Goal: Find specific page/section: Find specific page/section

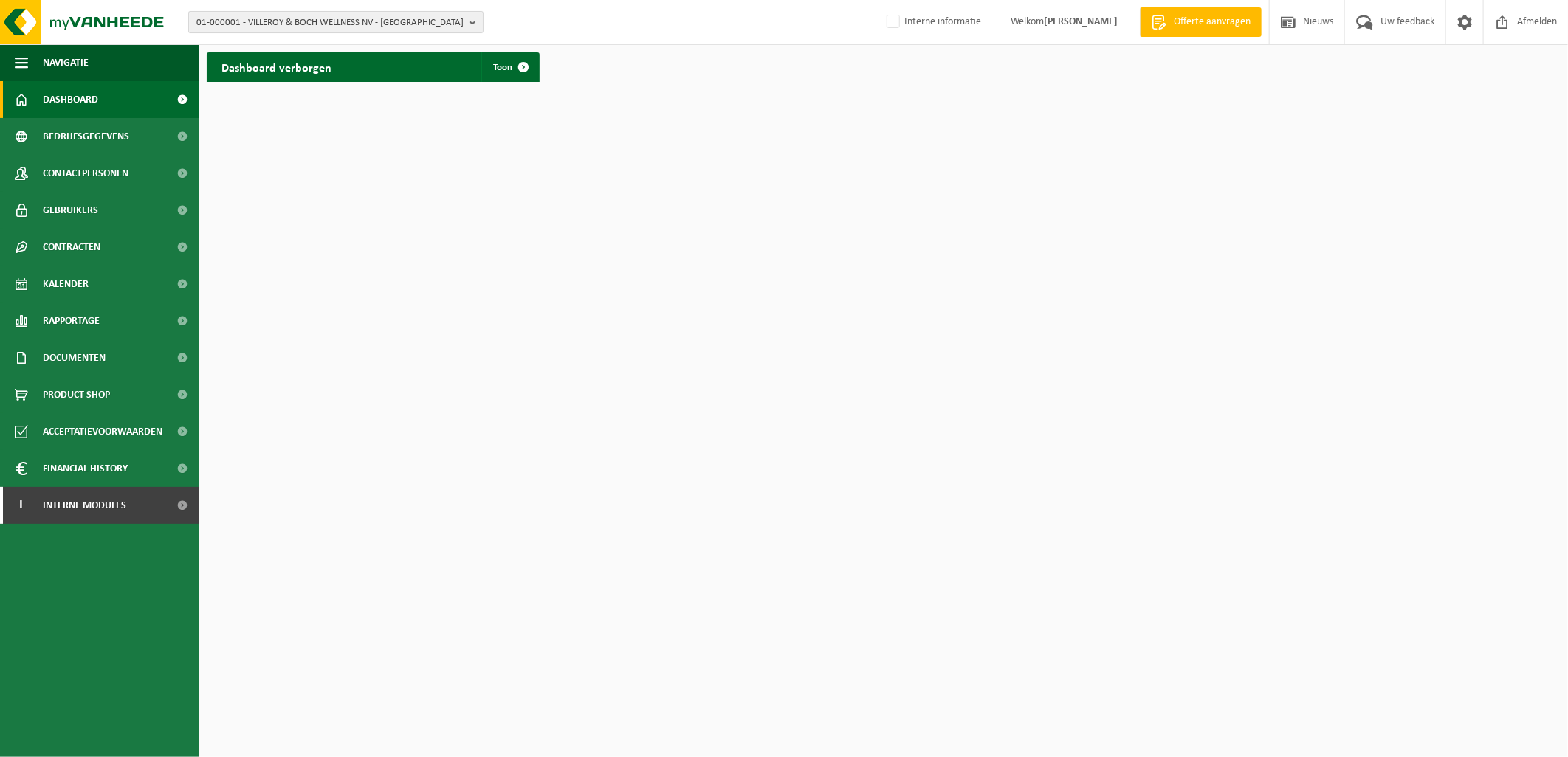
click at [261, 31] on span "01-000001 - VILLEROY & BOCH WELLNESS NV - ROESELARE" at bounding box center [330, 23] width 267 height 22
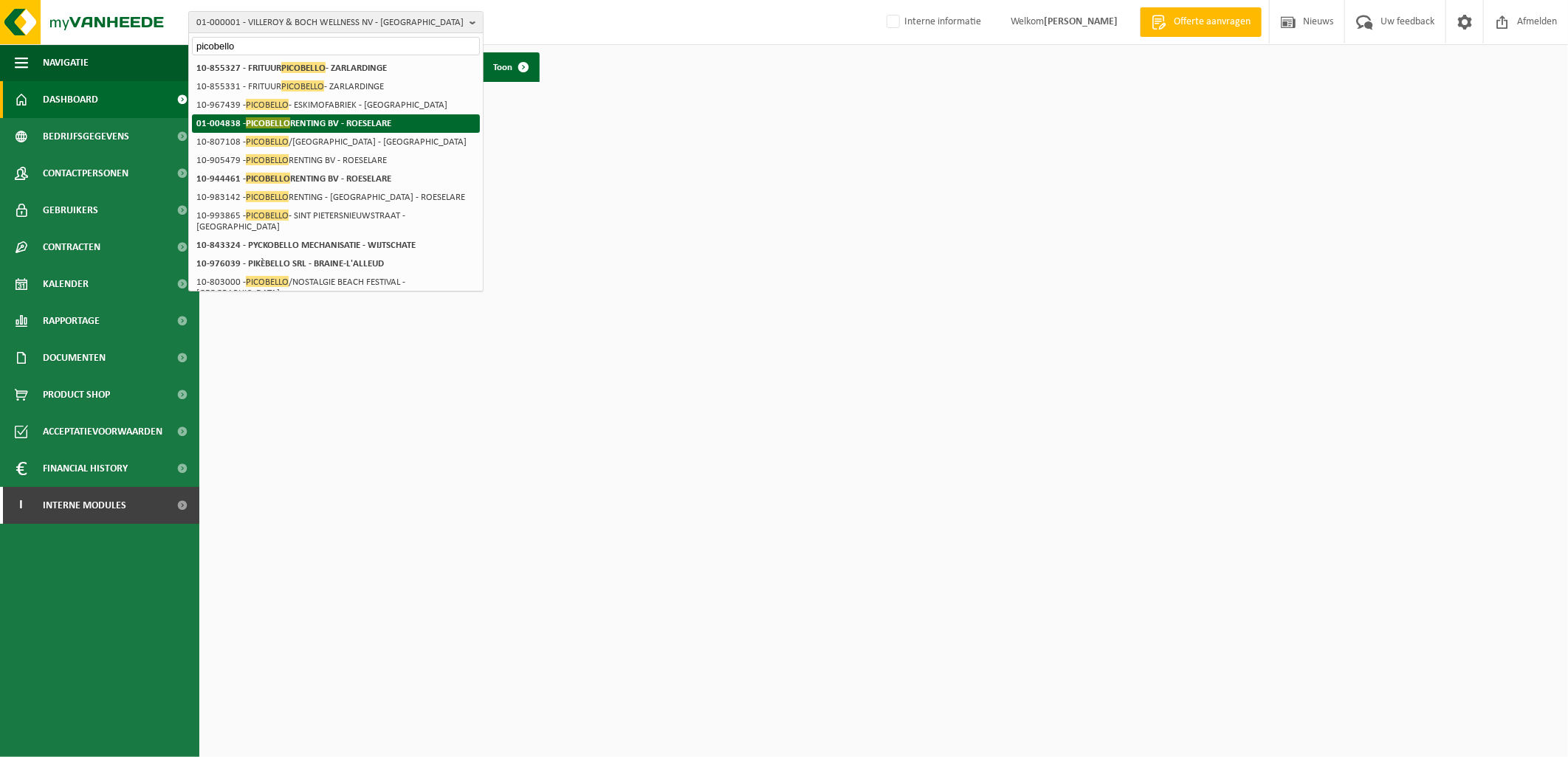
type input "picobello"
click at [259, 118] on span "PICOBELLO" at bounding box center [267, 123] width 44 height 11
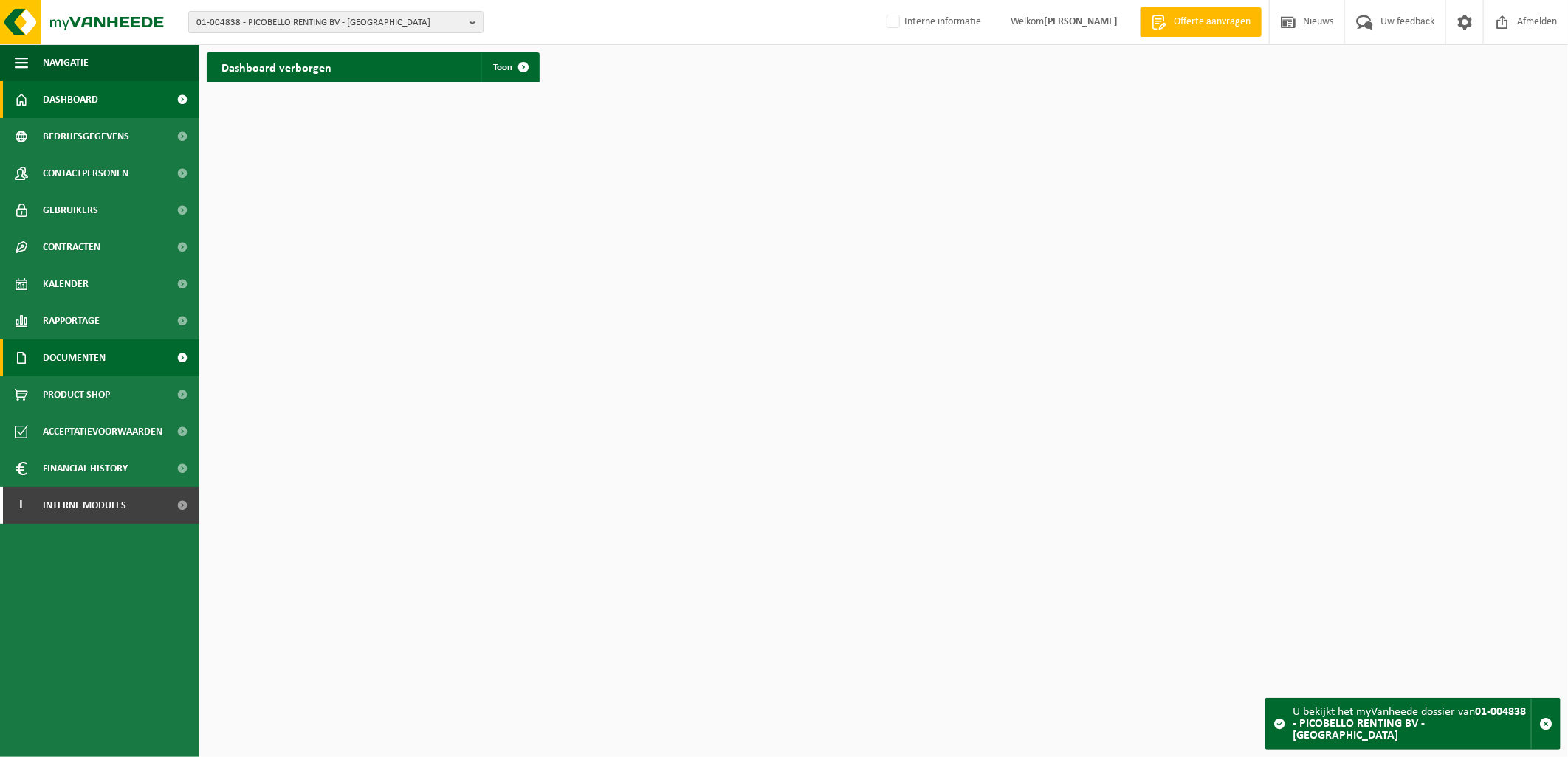
click at [74, 362] on span "Documenten" at bounding box center [74, 358] width 63 height 37
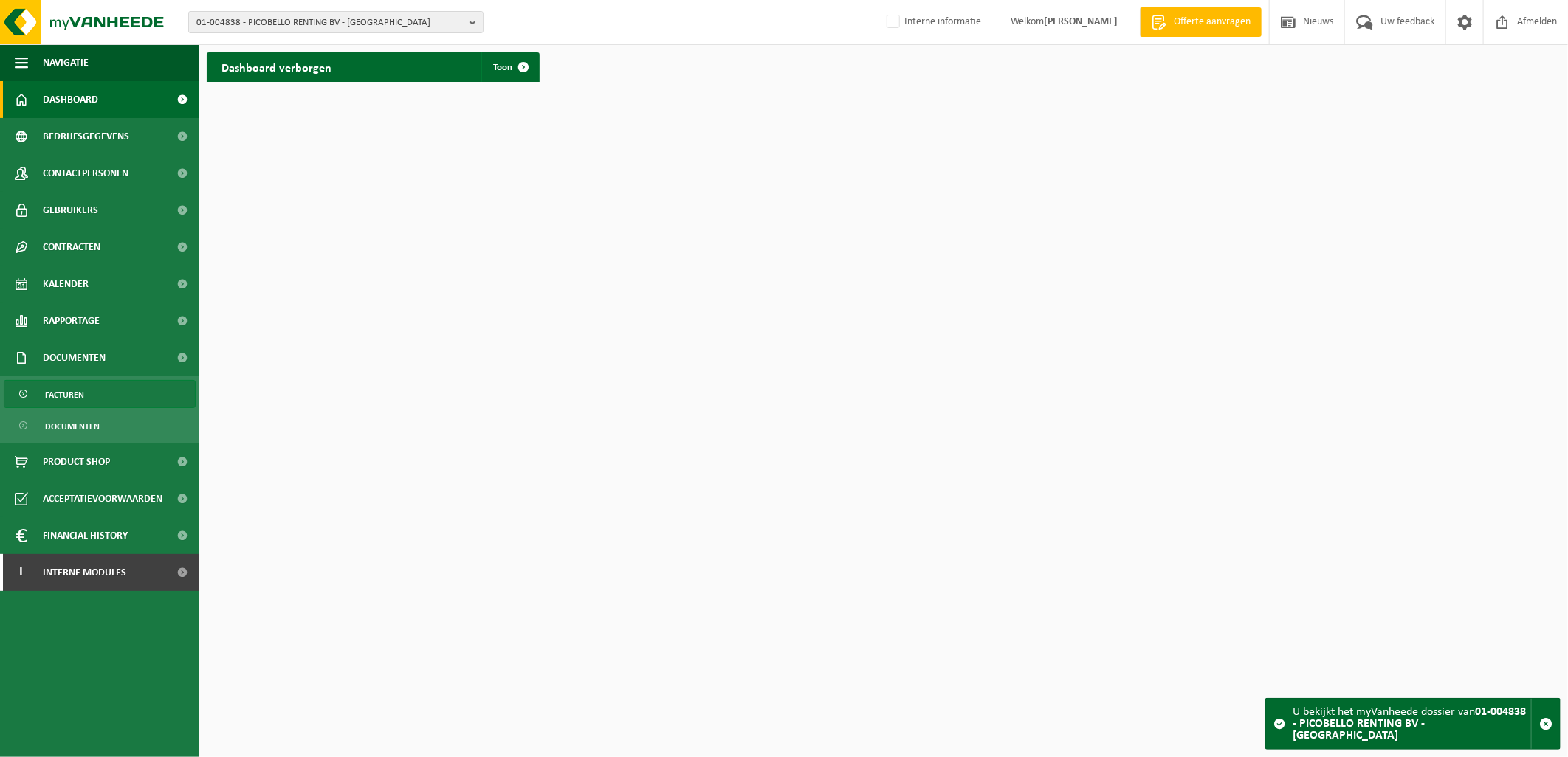
click at [71, 400] on span "Facturen" at bounding box center [64, 394] width 39 height 28
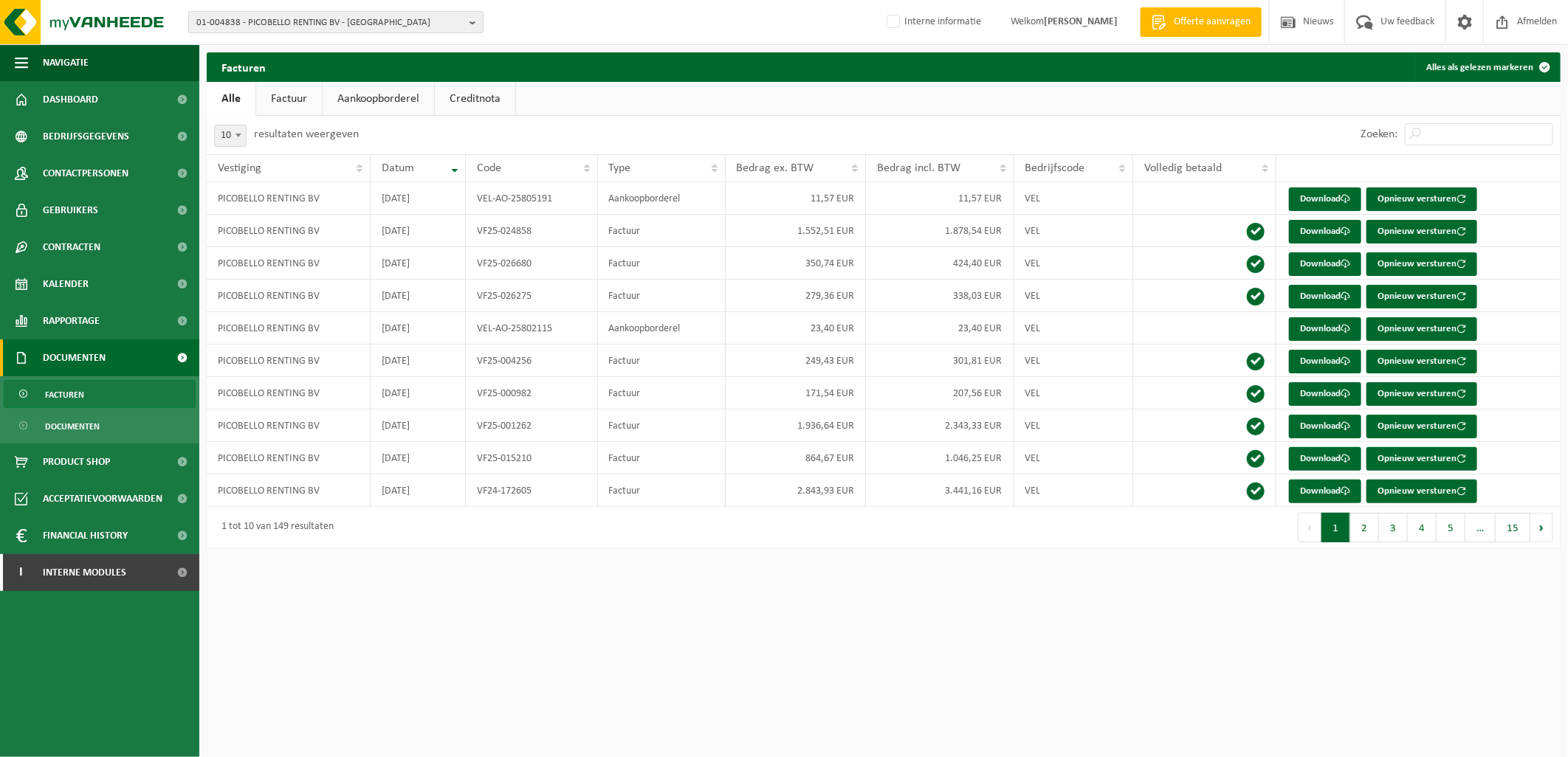
click at [280, 25] on span "01-004838 - PICOBELLO RENTING BV - [GEOGRAPHIC_DATA]" at bounding box center [330, 23] width 267 height 22
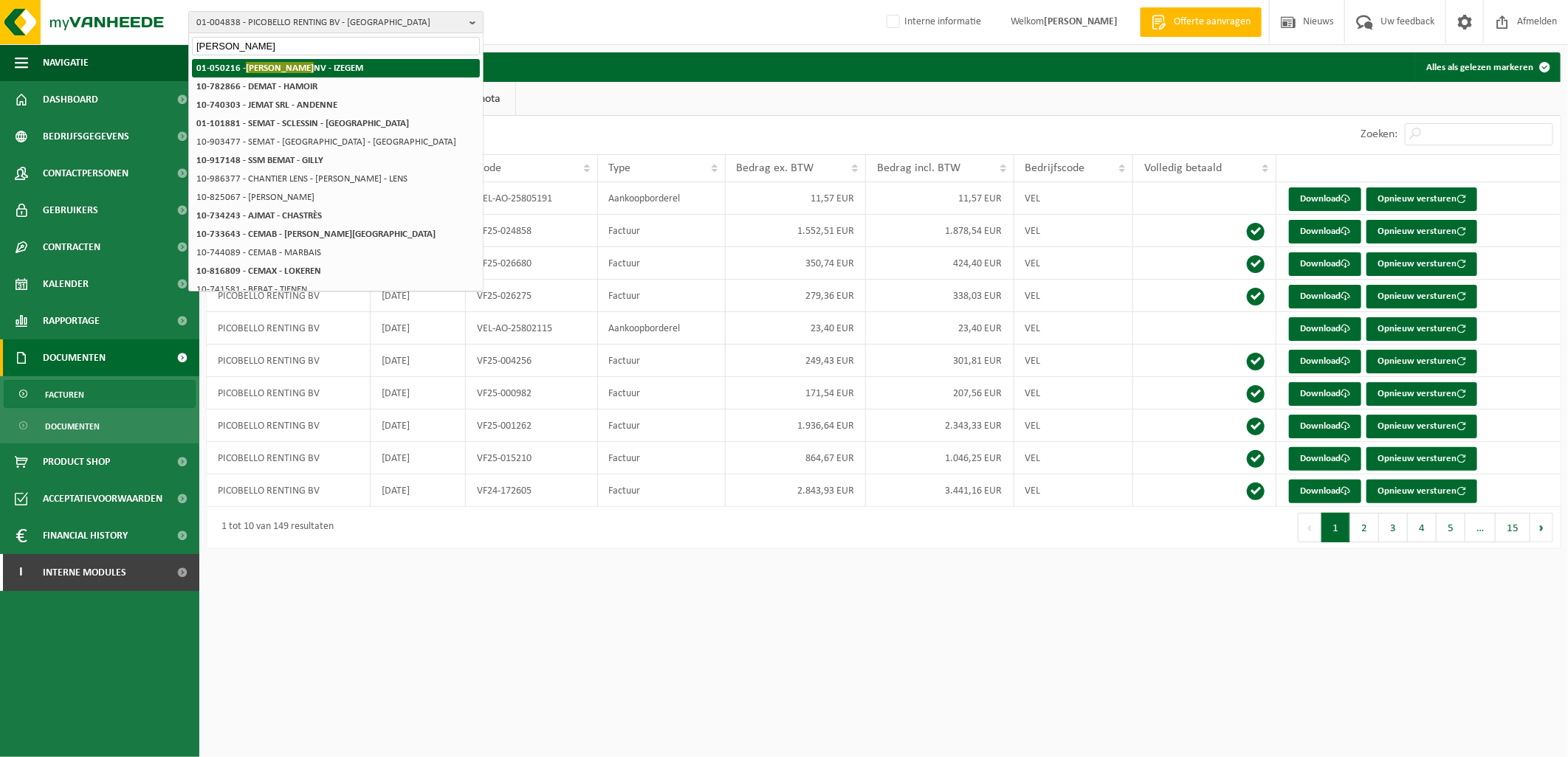
type input "[PERSON_NAME]"
click at [271, 62] on span "[PERSON_NAME]" at bounding box center [279, 67] width 68 height 11
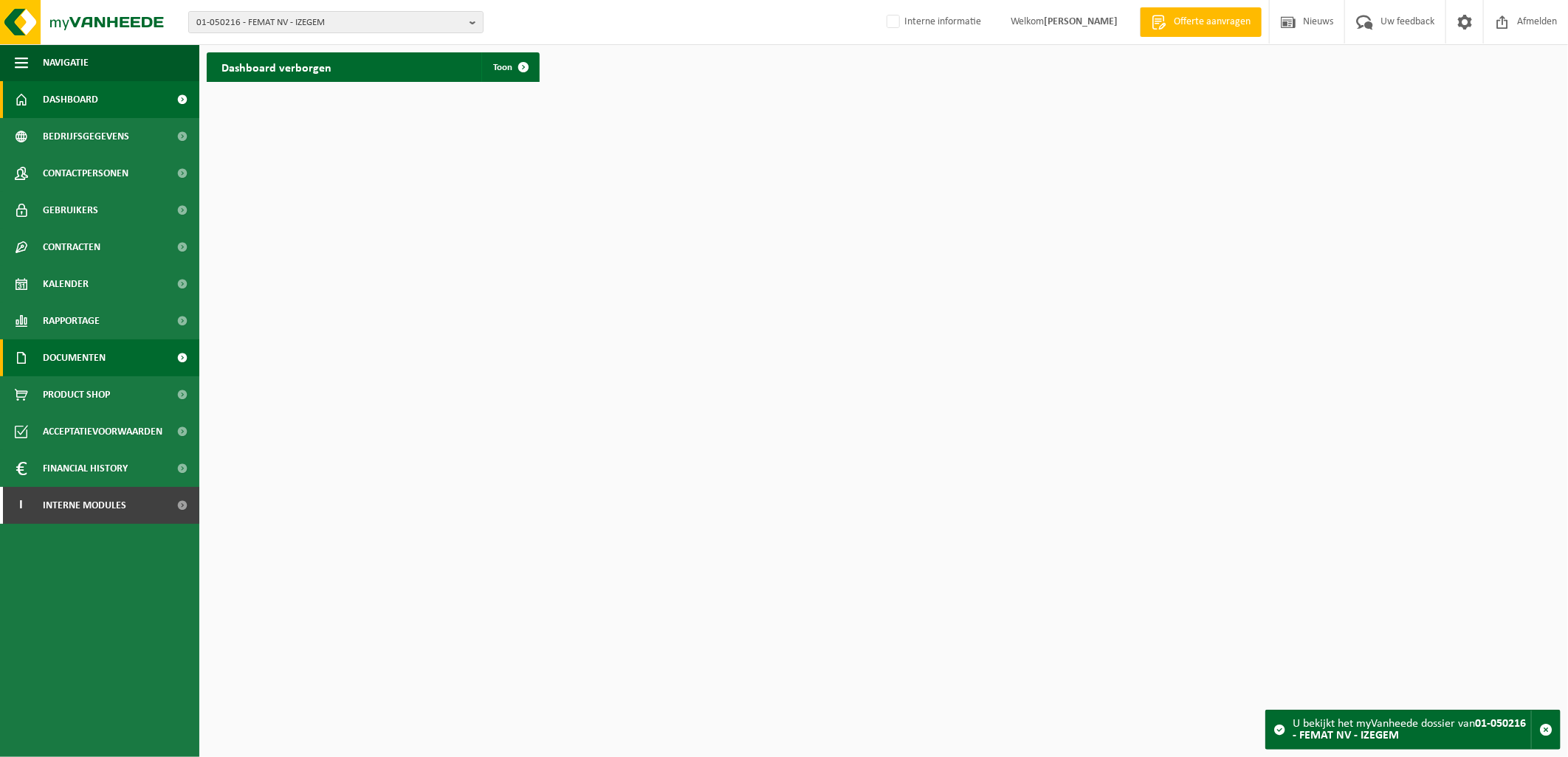
click at [67, 353] on span "Documenten" at bounding box center [74, 358] width 63 height 37
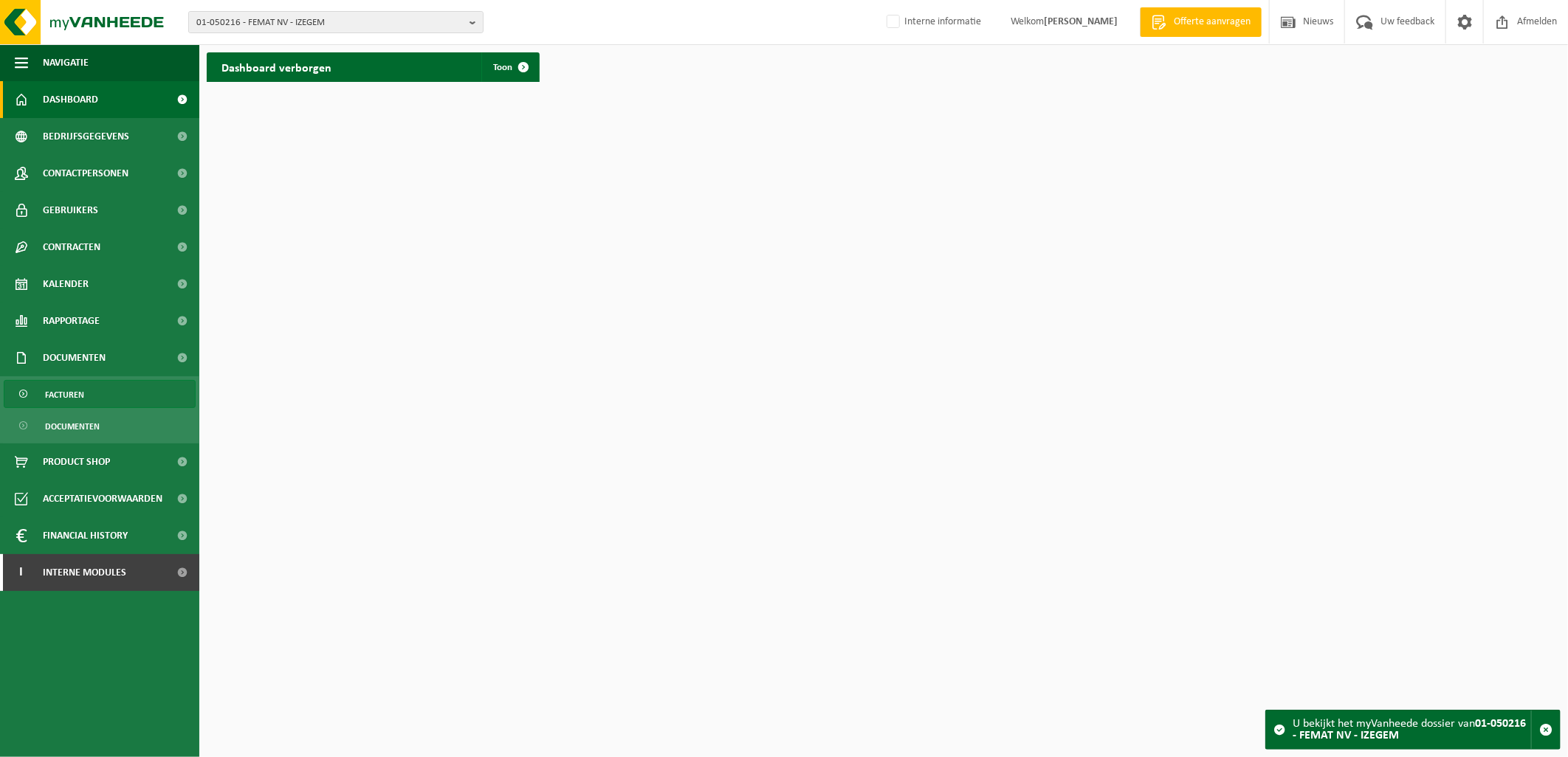
click at [67, 388] on span "Facturen" at bounding box center [64, 394] width 39 height 28
